Goal: Complete application form

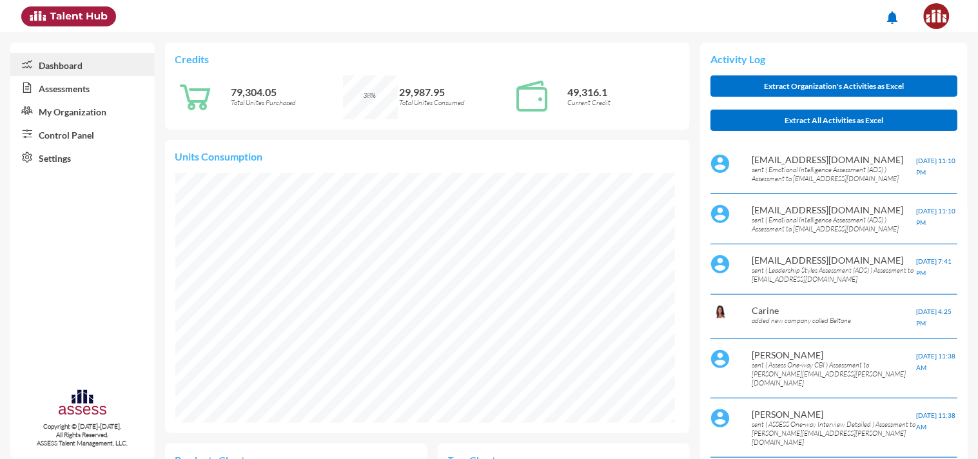
click at [68, 84] on link "Assessments" at bounding box center [82, 87] width 144 height 23
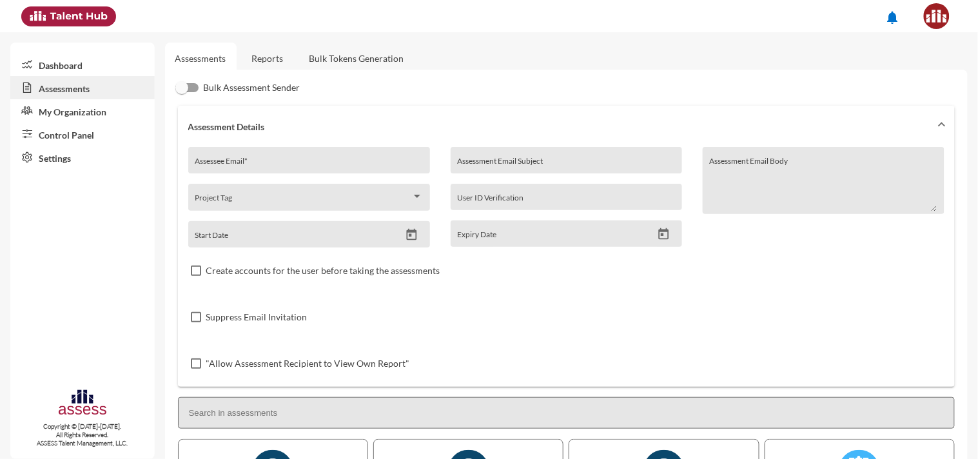
click at [275, 160] on input "Assessee Email *" at bounding box center [309, 165] width 228 height 10
paste input "[URL][DOMAIN_NAME][SECURITY_DATA]"
type input "[URL][DOMAIN_NAME][SECURITY_DATA]"
paste input "[EMAIL_ADDRESS][DOMAIN_NAME]"
type input "[EMAIL_ADDRESS][DOMAIN_NAME]"
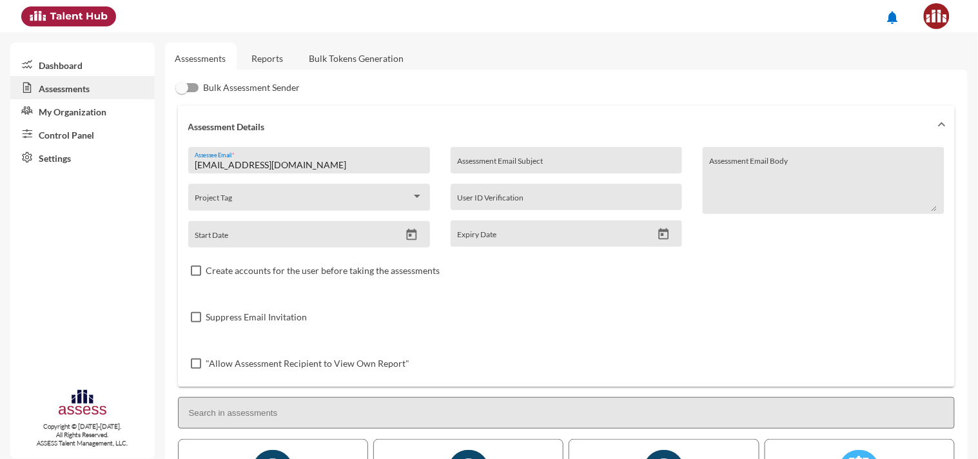
click at [242, 414] on input at bounding box center [566, 413] width 777 height 32
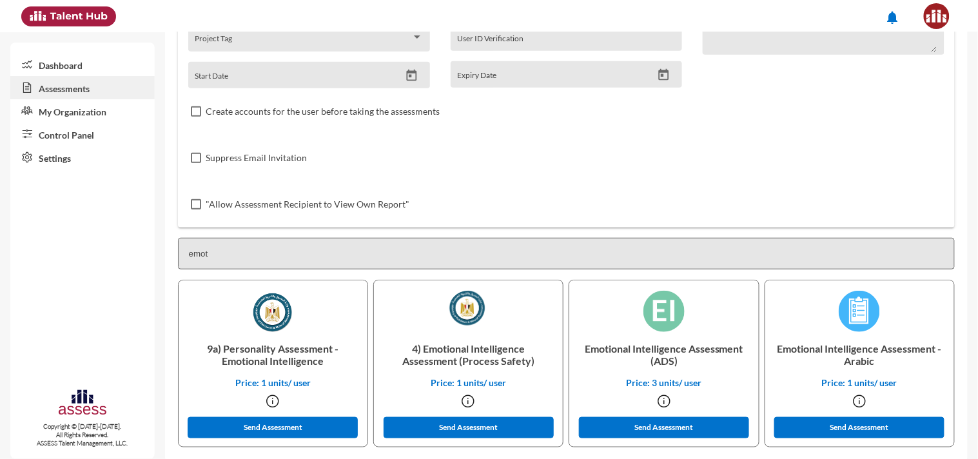
scroll to position [166, 0]
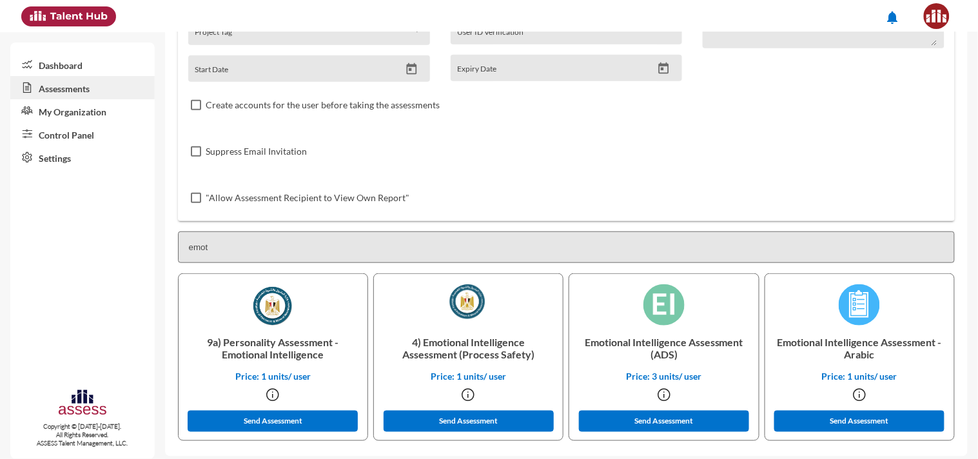
type input "emot"
